Goal: Check status

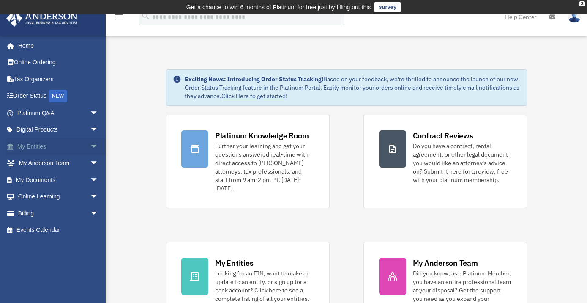
click at [90, 147] on span "arrow_drop_down" at bounding box center [98, 146] width 17 height 17
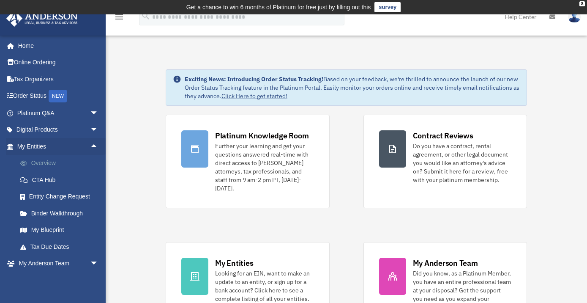
click at [52, 166] on link "Overview" at bounding box center [61, 163] width 99 height 17
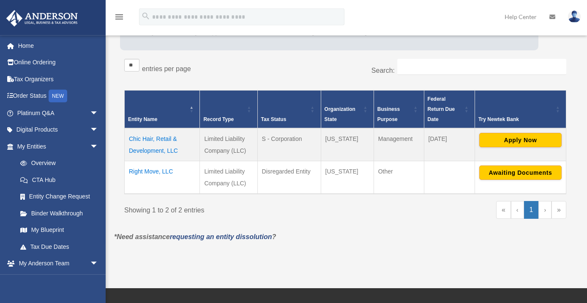
scroll to position [137, 0]
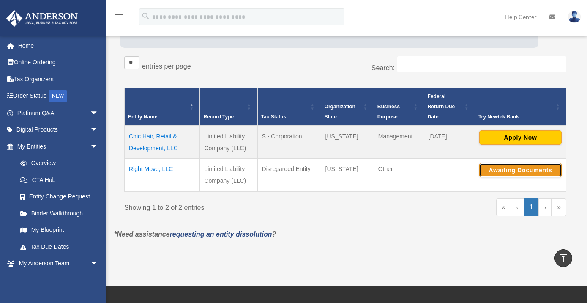
click at [517, 171] on button "Awaiting Documents" at bounding box center [521, 170] width 82 height 14
click at [426, 217] on div "« ‹ 1 › »" at bounding box center [459, 211] width 215 height 26
click at [522, 169] on button "Continue Application" at bounding box center [521, 170] width 82 height 14
click at [578, 18] on img at bounding box center [574, 17] width 13 height 12
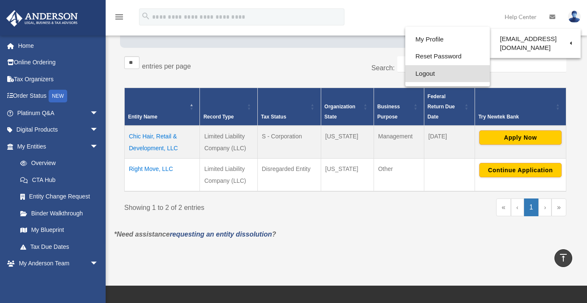
click at [407, 74] on link "Logout" at bounding box center [448, 73] width 85 height 17
